Goal: Use online tool/utility: Use online tool/utility

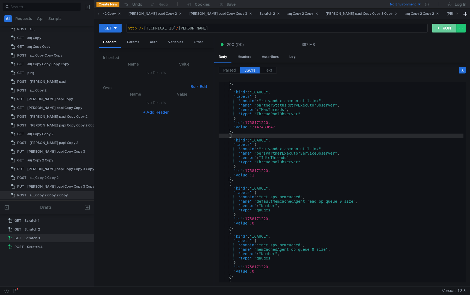
click at [438, 29] on button "RUN" at bounding box center [444, 28] width 24 height 9
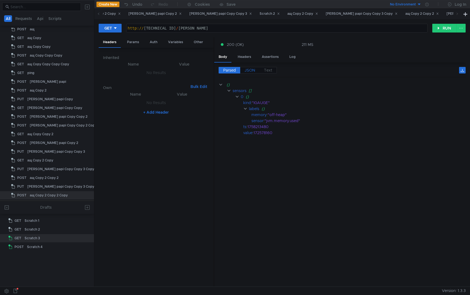
click at [247, 69] on span "JSON" at bounding box center [249, 70] width 11 height 5
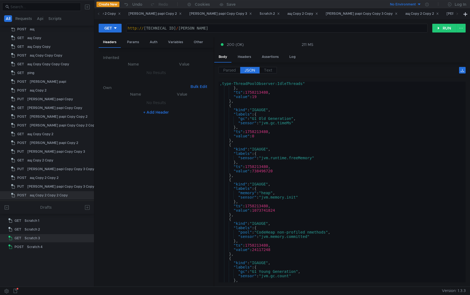
scroll to position [548, 0]
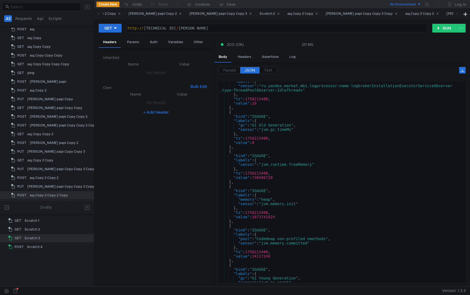
type textarea "},"
click at [291, 136] on div ""labels" : { "sensor" : "ru.yandex.market.mbi.logprocessor:name-logbrokerInstal…" at bounding box center [340, 183] width 245 height 209
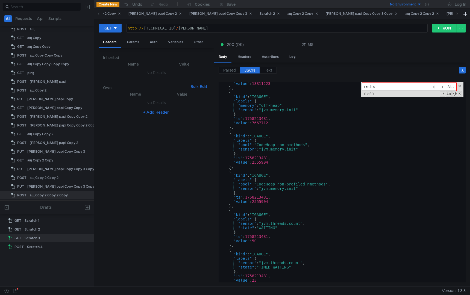
scroll to position [2488, 0]
type input "redis"
click at [211, 27] on div "http:// [TECHNICAL_ID] / [PERSON_NAME]" at bounding box center [276, 32] width 301 height 13
type textarea "[URL][TECHNICAL_ID]"
click at [447, 29] on button "RUN" at bounding box center [444, 28] width 24 height 9
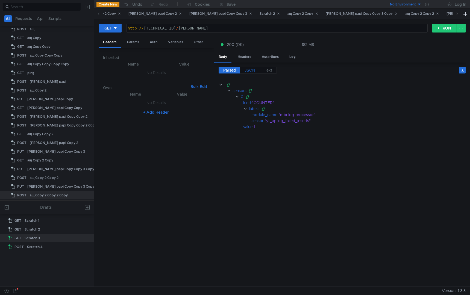
click at [249, 69] on span "JSON" at bounding box center [249, 70] width 11 height 5
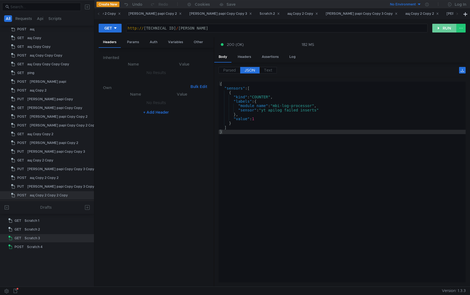
click at [439, 28] on button "RUN" at bounding box center [444, 28] width 24 height 9
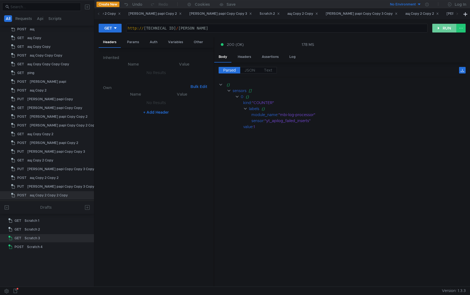
click at [439, 28] on button "RUN" at bounding box center [444, 28] width 24 height 9
click at [250, 70] on span "JSON" at bounding box center [249, 70] width 11 height 5
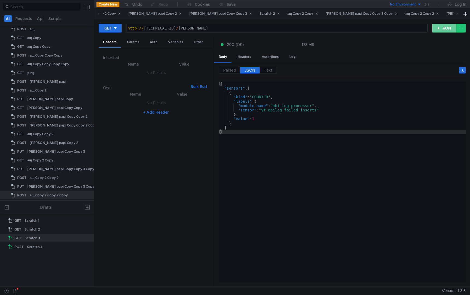
click at [442, 26] on button "RUN" at bounding box center [444, 28] width 24 height 9
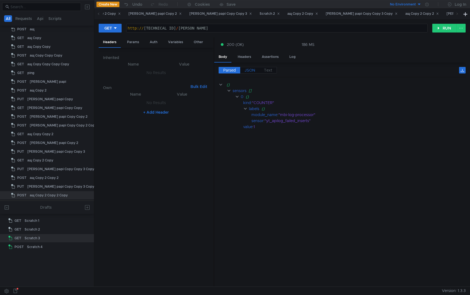
click at [250, 69] on span "JSON" at bounding box center [249, 70] width 11 height 5
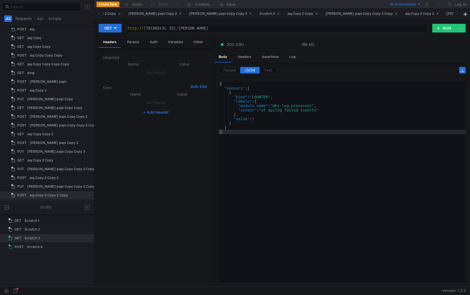
type textarea "}"
click at [282, 162] on div "{ "sensors" : [ { "kind" : "COUNTER" , "labels" : { "module_name" : "mbi-log-pr…" at bounding box center [341, 186] width 247 height 209
click at [440, 28] on button "RUN" at bounding box center [444, 28] width 24 height 9
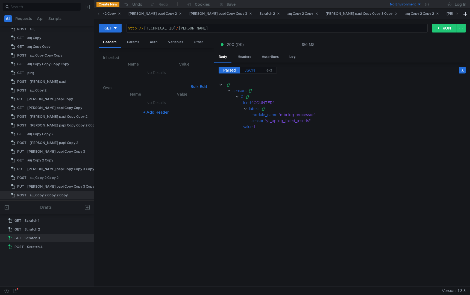
click at [251, 69] on span "JSON" at bounding box center [249, 70] width 11 height 5
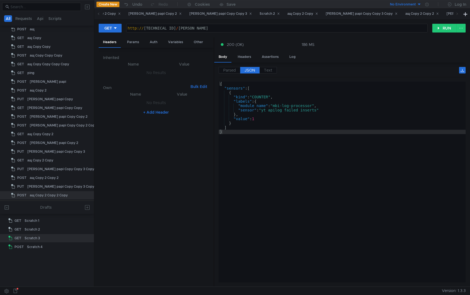
click at [201, 26] on div "http:// [TECHNICAL_ID] / [PERSON_NAME]" at bounding box center [276, 32] width 301 height 13
type textarea "[URL][TECHNICAL_ID]"
click at [433, 28] on button "RUN" at bounding box center [444, 28] width 24 height 9
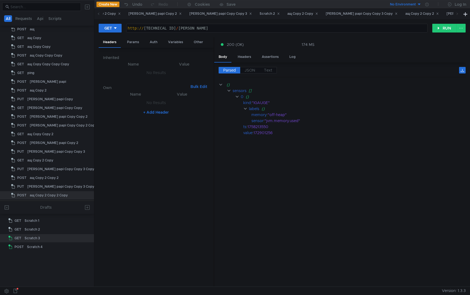
click at [252, 74] on div "Parsed JSON Text" at bounding box center [341, 72] width 247 height 10
click at [250, 69] on span "JSON" at bounding box center [249, 70] width 11 height 5
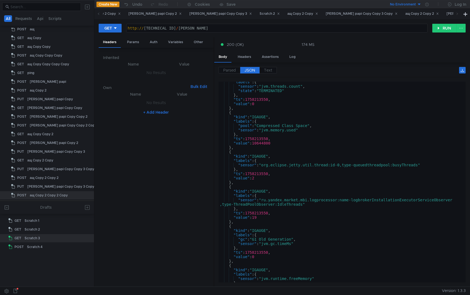
scroll to position [883, 0]
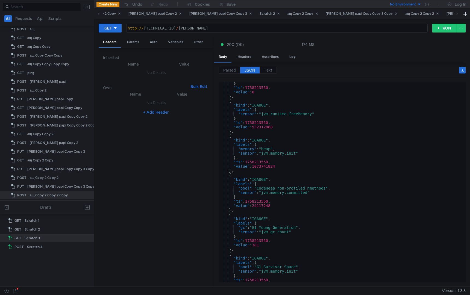
type textarea "},"
click at [345, 199] on div "} , "ts" : 1758213550 , "value" : 0 } , { "kind" : "IGAUGE" , "labels" : { "sen…" at bounding box center [340, 185] width 245 height 209
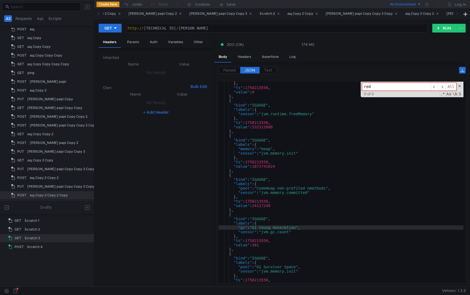
type input "red"
click at [444, 29] on button "RUN" at bounding box center [444, 28] width 24 height 9
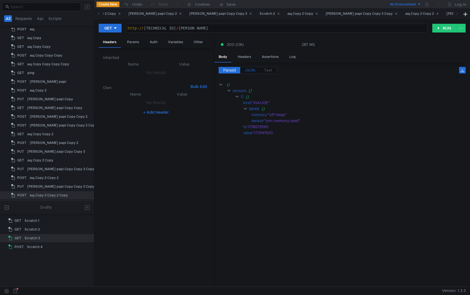
click at [255, 69] on label "JSON" at bounding box center [249, 70] width 19 height 7
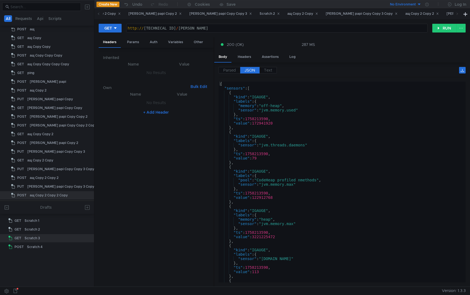
type textarea "},"
click at [367, 126] on div "{ "sensors" : [ { "kind" : "IGAUGE" , "labels" : { "memory" : "off-heap" , "sen…" at bounding box center [340, 186] width 245 height 209
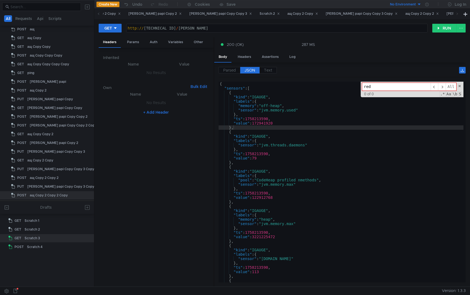
click at [380, 83] on input "red" at bounding box center [396, 87] width 69 height 8
click at [383, 87] on input "red" at bounding box center [396, 87] width 69 height 8
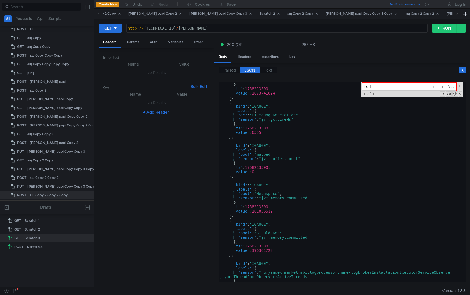
scroll to position [1064, 0]
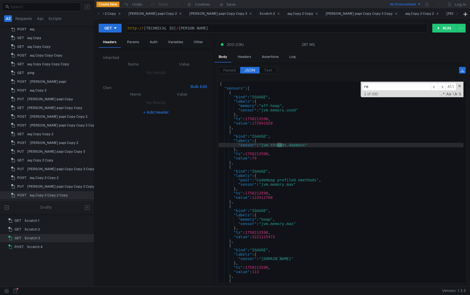
type input "r"
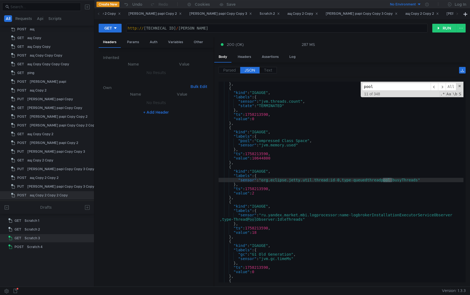
scroll to position [309, 0]
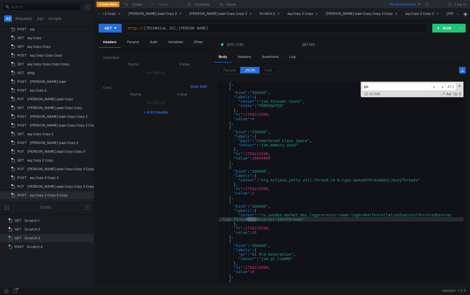
type input "p"
type input "redi"
click at [213, 29] on div "http:// [TECHNICAL_ID] / [PERSON_NAME]" at bounding box center [276, 32] width 301 height 13
type textarea "[URL][TECHNICAL_ID]"
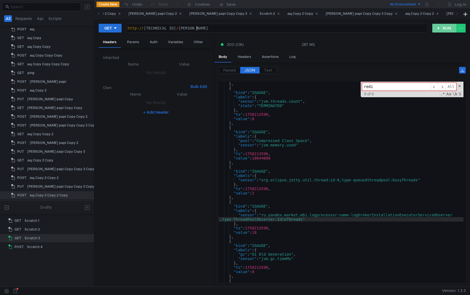
click at [441, 29] on button "RUN" at bounding box center [444, 28] width 24 height 9
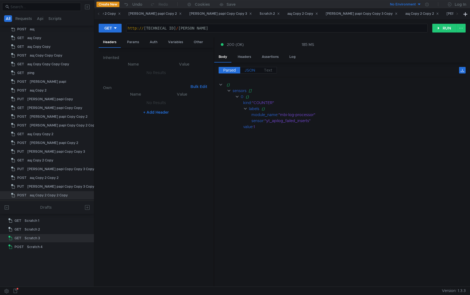
click at [251, 73] on label "JSON" at bounding box center [249, 70] width 19 height 7
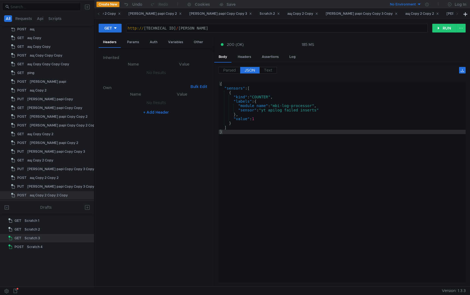
type textarea "}"
click at [289, 174] on div "{ "sensors" : [ { "kind" : "COUNTER" , "labels" : { "module_name" : "mbi-log-pr…" at bounding box center [341, 186] width 247 height 209
click at [444, 29] on button "RUN" at bounding box center [444, 28] width 24 height 9
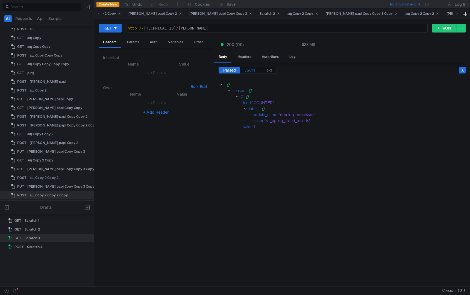
click at [250, 70] on span "JSON" at bounding box center [249, 70] width 11 height 5
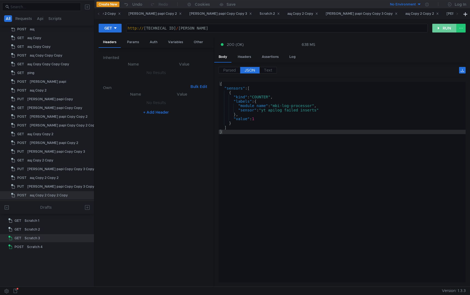
click at [443, 27] on button "RUN" at bounding box center [444, 28] width 24 height 9
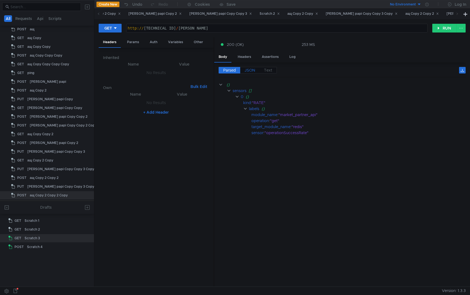
click at [254, 69] on span "JSON" at bounding box center [249, 70] width 11 height 5
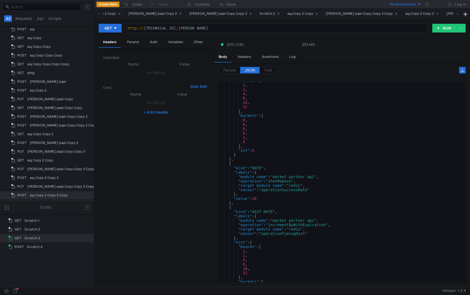
scroll to position [335, 0]
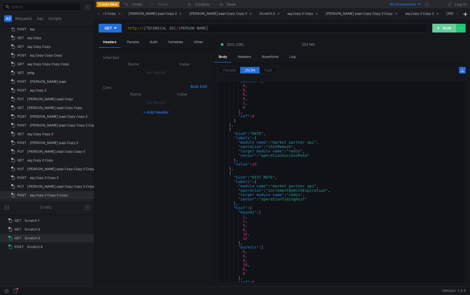
click at [441, 27] on button "RUN" at bounding box center [444, 28] width 24 height 9
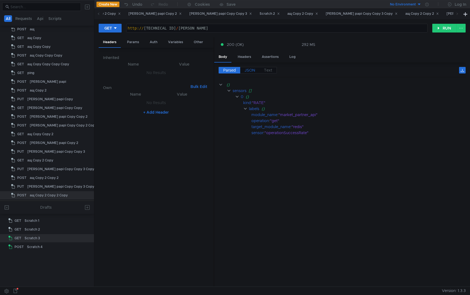
click at [248, 69] on span "JSON" at bounding box center [249, 70] width 11 height 5
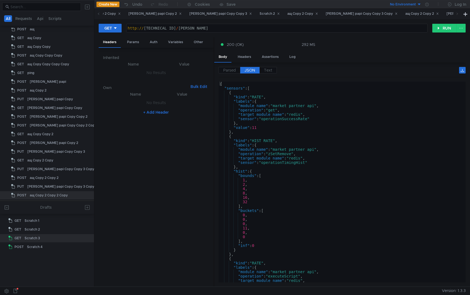
scroll to position [0, 0]
click at [229, 26] on div "http:// [TECHNICAL_ID] / [PERSON_NAME]" at bounding box center [276, 32] width 301 height 13
type textarea "[URL][TECHNICAL_ID]"
click at [443, 34] on div "GET [URL][TECHNICAL_ID] http:// [TECHNICAL_ID] / [PERSON_NAME] הההההההההההההההה…" at bounding box center [282, 30] width 367 height 14
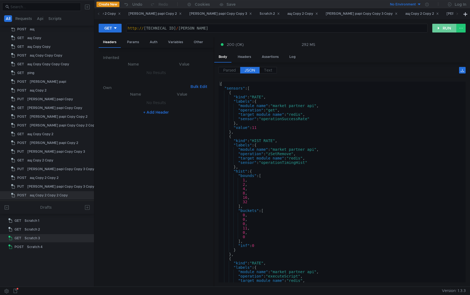
click at [444, 29] on button "RUN" at bounding box center [444, 28] width 24 height 9
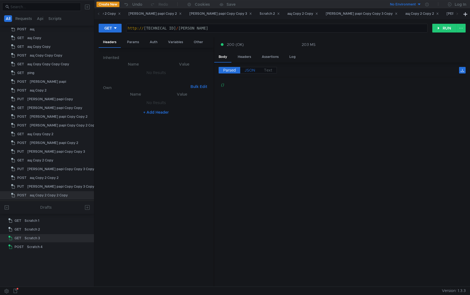
click at [250, 68] on span "JSON" at bounding box center [249, 70] width 11 height 5
click at [441, 29] on button "RUN" at bounding box center [444, 28] width 24 height 9
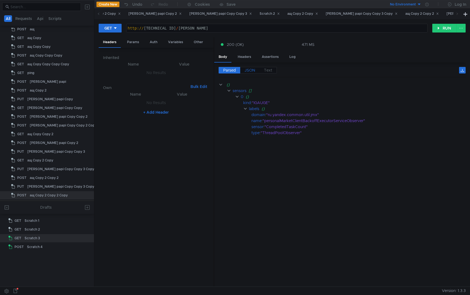
click at [250, 69] on span "JSON" at bounding box center [249, 70] width 11 height 5
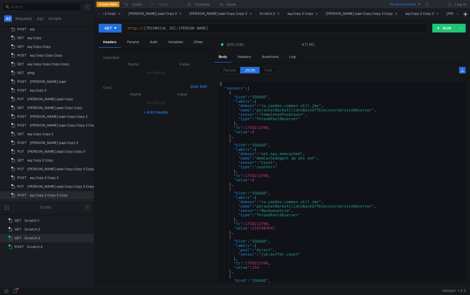
type textarea "},"
click at [323, 138] on div "{ "sensors" : [ { "kind" : "IGAUGE" , "labels" : { "domain" : "ru.yandex.common…" at bounding box center [340, 186] width 245 height 209
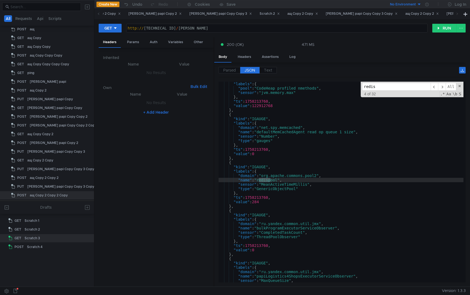
scroll to position [592, 0]
type input "redis"
click at [443, 25] on button "RUN" at bounding box center [444, 28] width 24 height 9
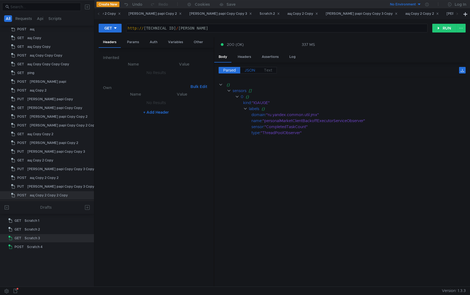
click at [246, 71] on span "JSON" at bounding box center [249, 70] width 11 height 5
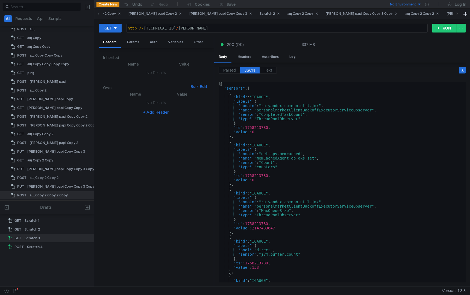
type textarea ""domain": "net.spy.memcached","
click at [321, 152] on div "{ "sensors" : [ { "kind" : "IGAUGE" , "labels" : { "domain" : "ru.yandex.common…" at bounding box center [340, 186] width 245 height 209
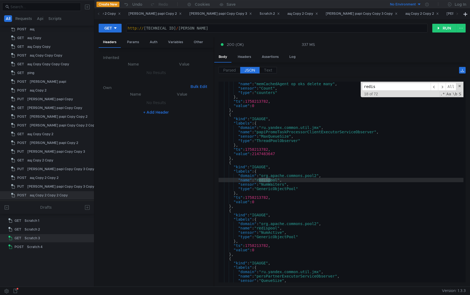
scroll to position [2048, 0]
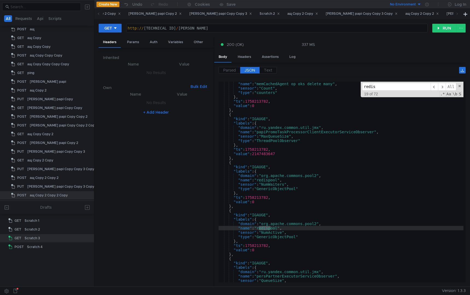
type input "redis"
type textarea ""sensor": "NumActive","
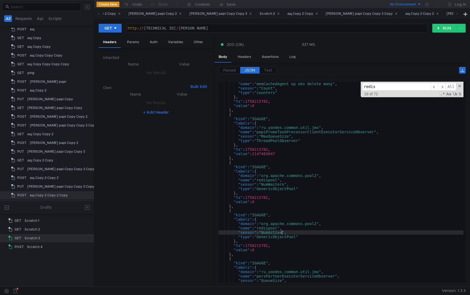
click at [281, 232] on div ""name" : "memCachedAgent_op_oks_delete_many" , "sensor" : "Count" , "type" : "c…" at bounding box center [340, 186] width 245 height 209
type input "NumActive"
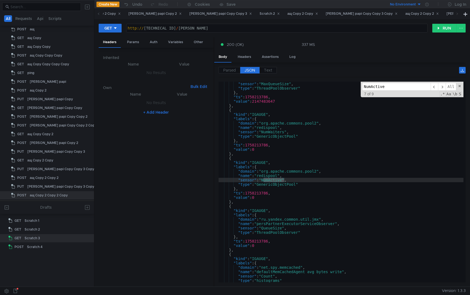
scroll to position [6027, 0]
click at [445, 22] on div "GET [URL][TECHNICAL_ID] http:// [TECHNICAL_ID] / [PERSON_NAME] הההההההההההההההה…" at bounding box center [282, 152] width 376 height 267
click at [442, 26] on button "RUN" at bounding box center [444, 28] width 24 height 9
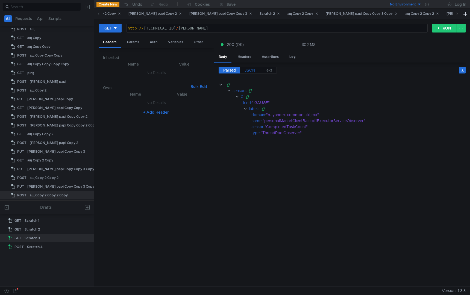
click at [249, 70] on span "JSON" at bounding box center [249, 70] width 11 height 5
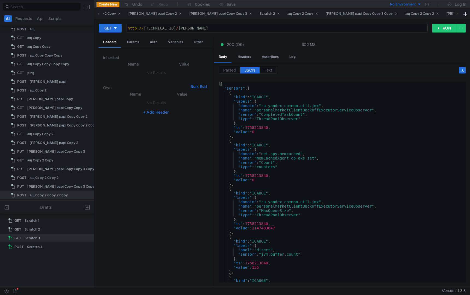
type textarea ""sensor": "Count","
click at [360, 162] on div "{ "sensors" : [ { "kind" : "IGAUGE" , "labels" : { "domain" : "ru.yandex.common…" at bounding box center [340, 186] width 245 height 209
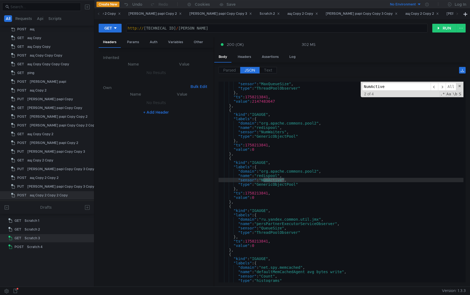
scroll to position [4612, 0]
drag, startPoint x: 392, startPoint y: 88, endPoint x: 336, endPoint y: 88, distance: 55.4
click at [336, 88] on div ""sensor" : "MaxQueueSize" , "type" : "ThreadPoolObserver" } , "ts" : 1758213842…" at bounding box center [340, 182] width 245 height 201
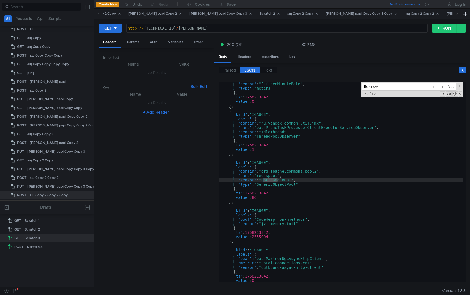
scroll to position [5104, 0]
type input "BorrowCoun"
type input "Count"
type textarea ""sensor": "BorrowedCount","
click at [279, 182] on div ""sensor" : "FifteenMinuteRate" , "type" : "meters" } , "ts" : 1758213842 , "val…" at bounding box center [340, 186] width 245 height 209
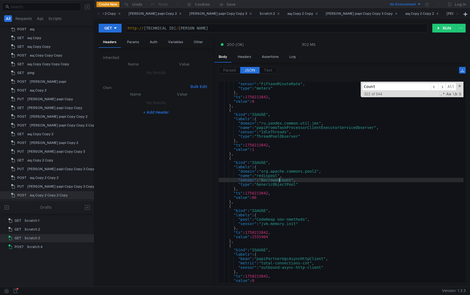
click at [279, 182] on div ""sensor" : "FifteenMinuteRate" , "type" : "meters" } , "ts" : 1758213842 , "val…" at bounding box center [340, 186] width 245 height 209
click at [385, 87] on input "Count" at bounding box center [396, 87] width 69 height 8
paste input "BorrowedCount"
type input "CountBorrowedCount"
paste input "BorrowedCount"
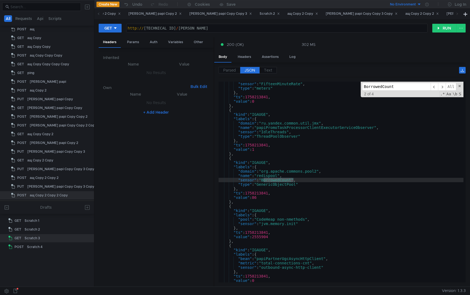
scroll to position [2867, 0]
type input "BorrowedCount"
click at [442, 29] on button "RUN" at bounding box center [444, 28] width 24 height 9
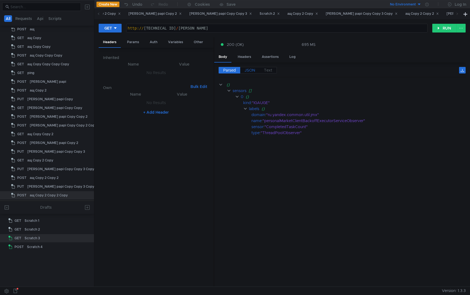
click at [252, 68] on span "JSON" at bounding box center [249, 70] width 11 height 5
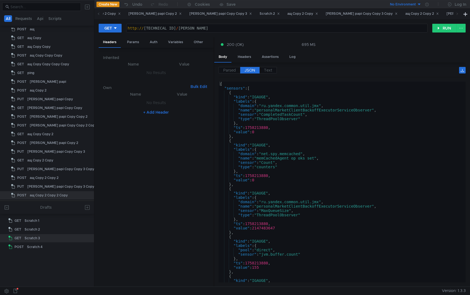
type textarea "},"
click at [345, 135] on div "{ "sensors" : [ { "kind" : "IGAUGE" , "labels" : { "domain" : "ru.yandex.common…" at bounding box center [340, 186] width 245 height 209
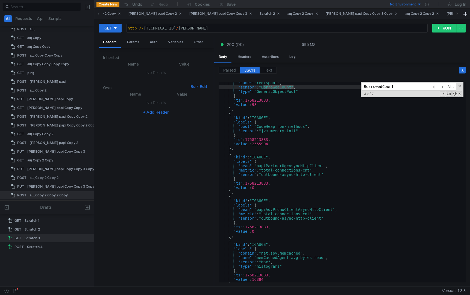
scroll to position [4220, 0]
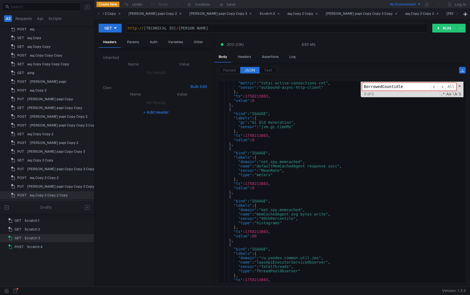
type input "BorrowedCountidlea"
